Goal: Information Seeking & Learning: Learn about a topic

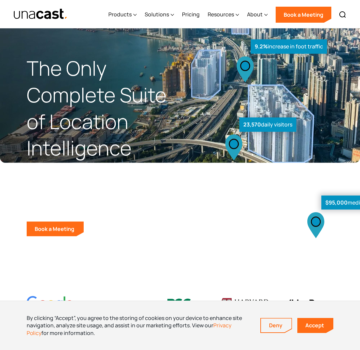
click at [186, 128] on div "$95,000 median income 23,570 daily visitors 9.2% increase in foot traffic" at bounding box center [266, 152] width 172 height 168
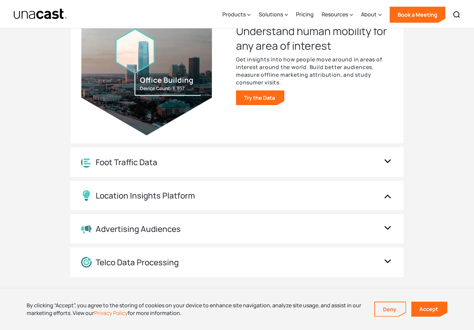
scroll to position [713, 0]
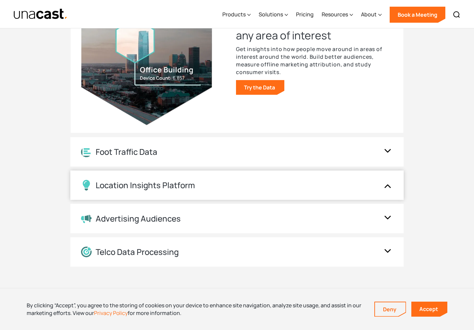
click at [219, 181] on div "Location Insights Platform" at bounding box center [230, 185] width 299 height 11
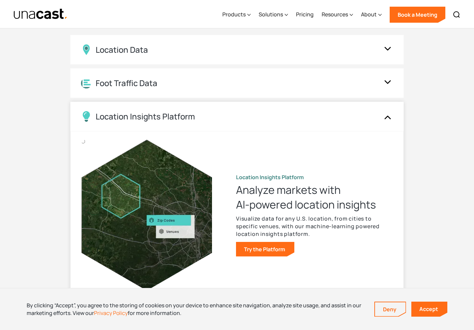
scroll to position [612, 0]
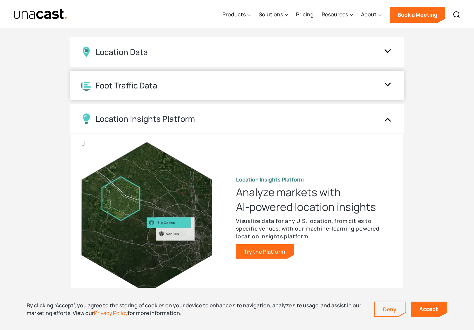
click at [108, 95] on div "Foot Traffic Data" at bounding box center [236, 85] width 333 height 29
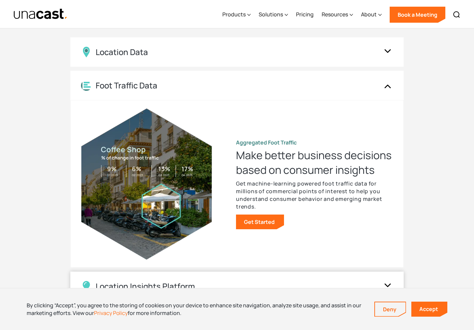
click at [89, 283] on img at bounding box center [86, 286] width 11 height 11
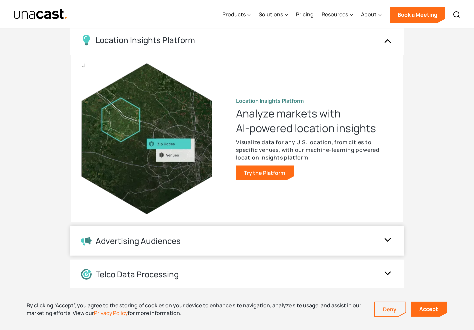
scroll to position [693, 0]
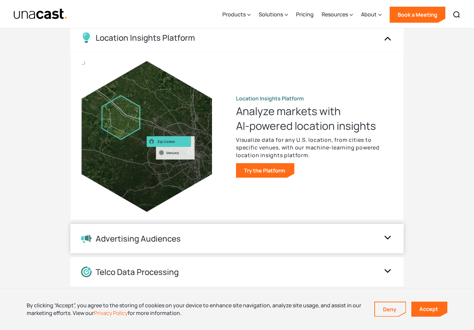
click at [100, 240] on div "Advertising Audiences" at bounding box center [138, 239] width 85 height 10
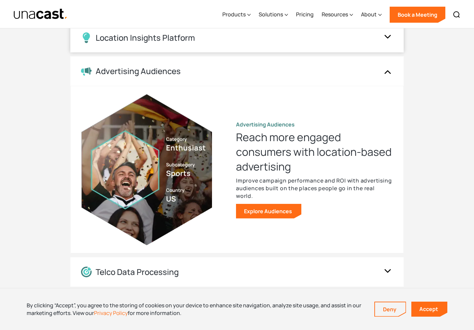
click at [113, 50] on div "Location Insights Platform" at bounding box center [236, 37] width 333 height 29
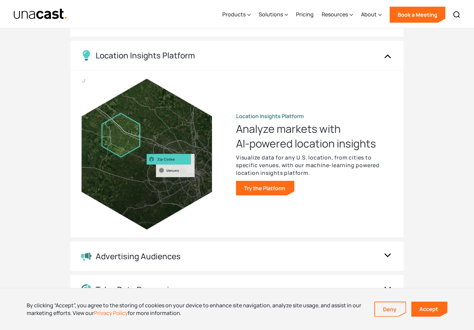
scroll to position [674, 0]
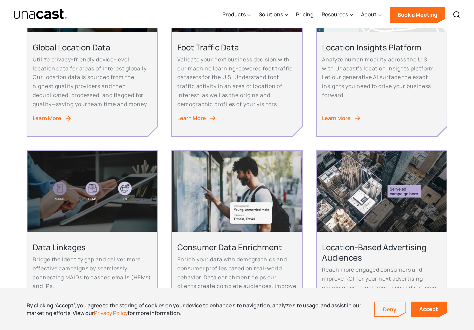
scroll to position [173, 0]
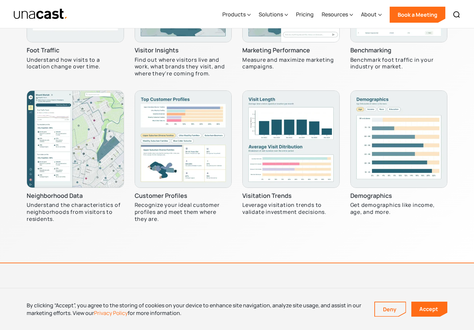
scroll to position [2069, 0]
